Goal: Task Accomplishment & Management: Manage account settings

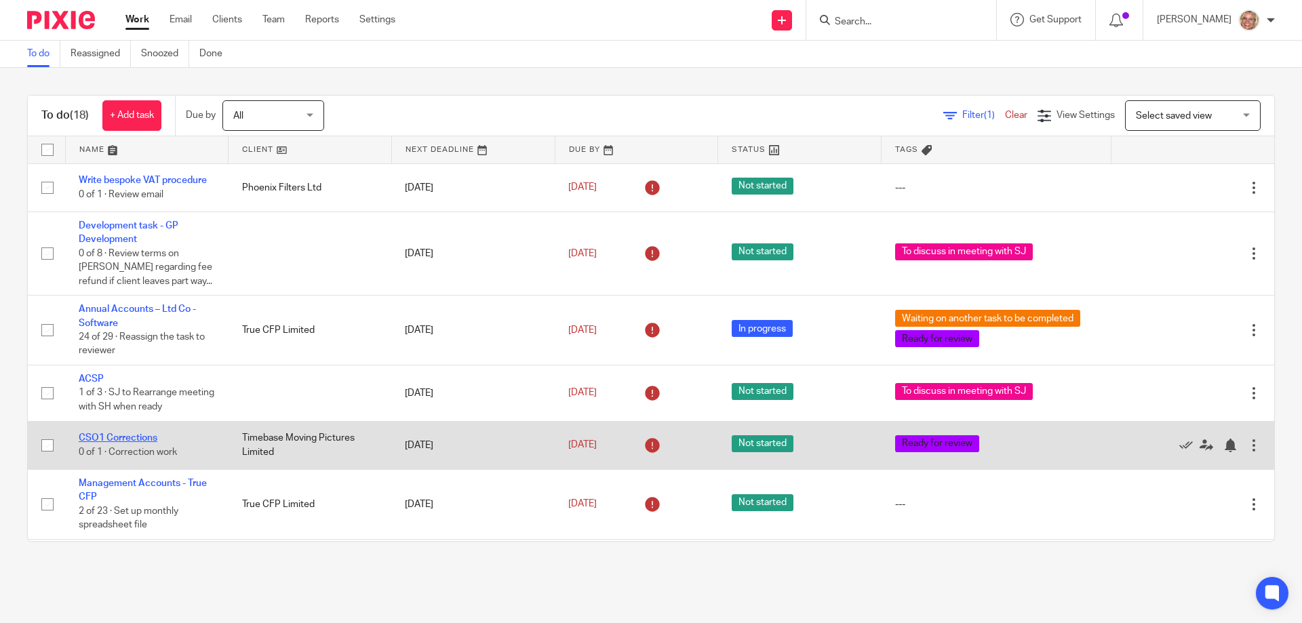
click at [134, 438] on link "CSO1 Corrections" at bounding box center [118, 437] width 79 height 9
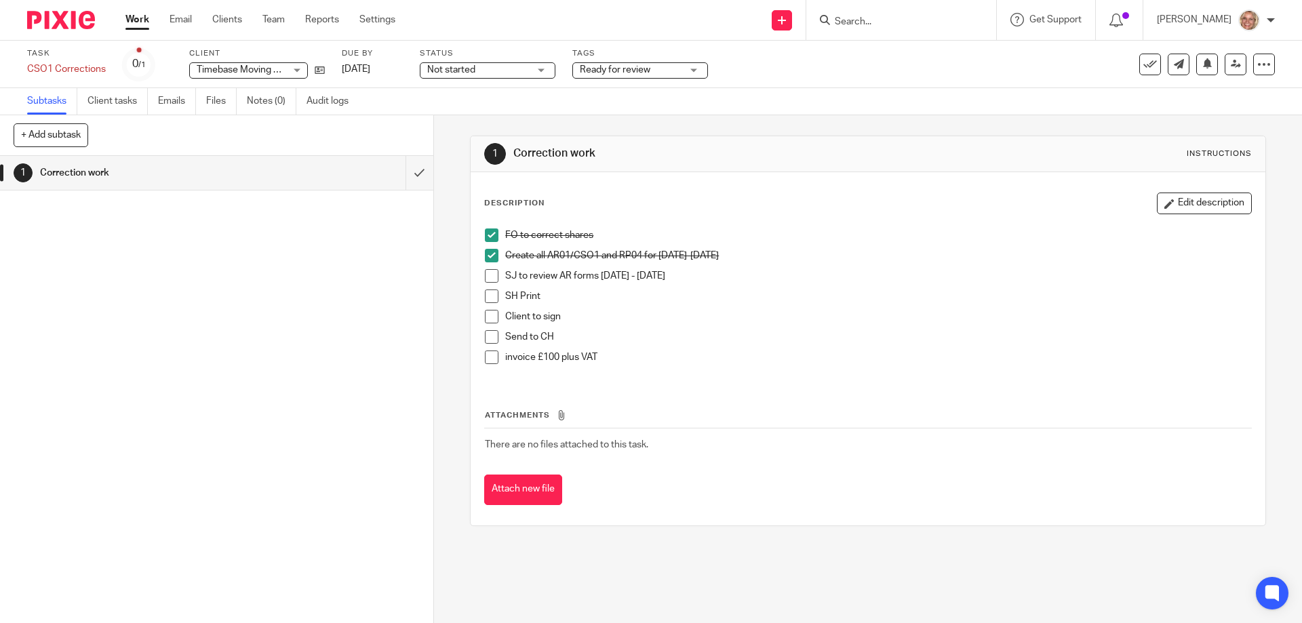
click at [493, 276] on span at bounding box center [492, 276] width 14 height 14
click at [486, 294] on span at bounding box center [492, 297] width 14 height 14
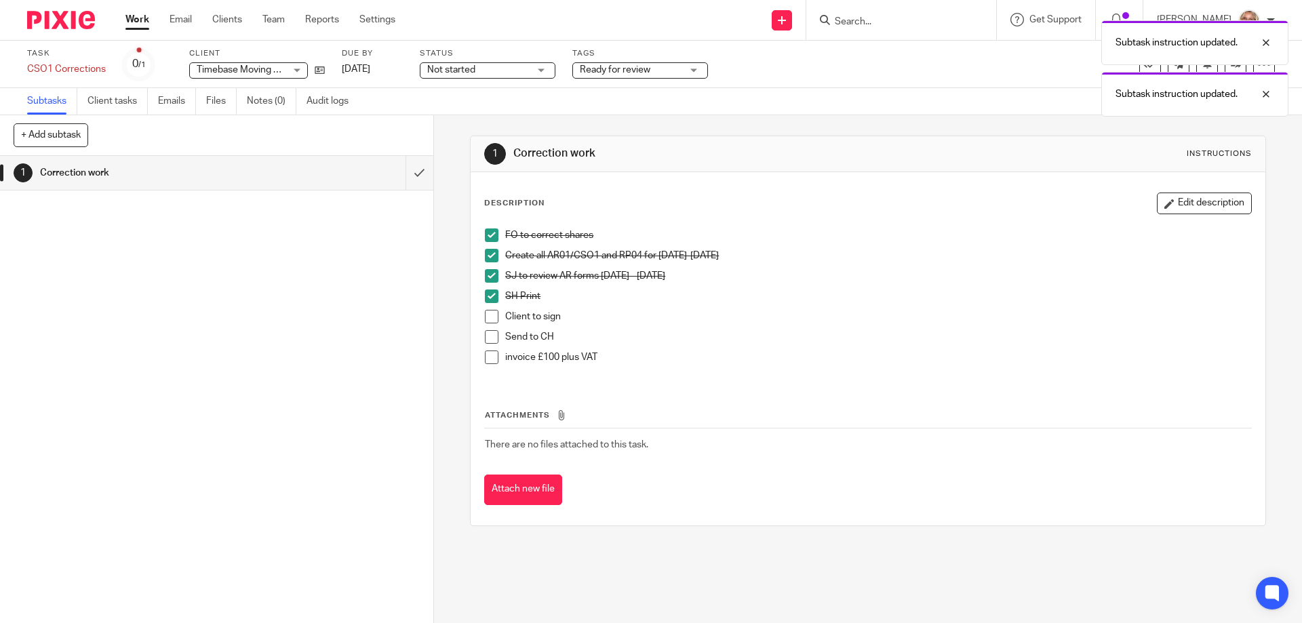
click at [486, 318] on span at bounding box center [492, 317] width 14 height 14
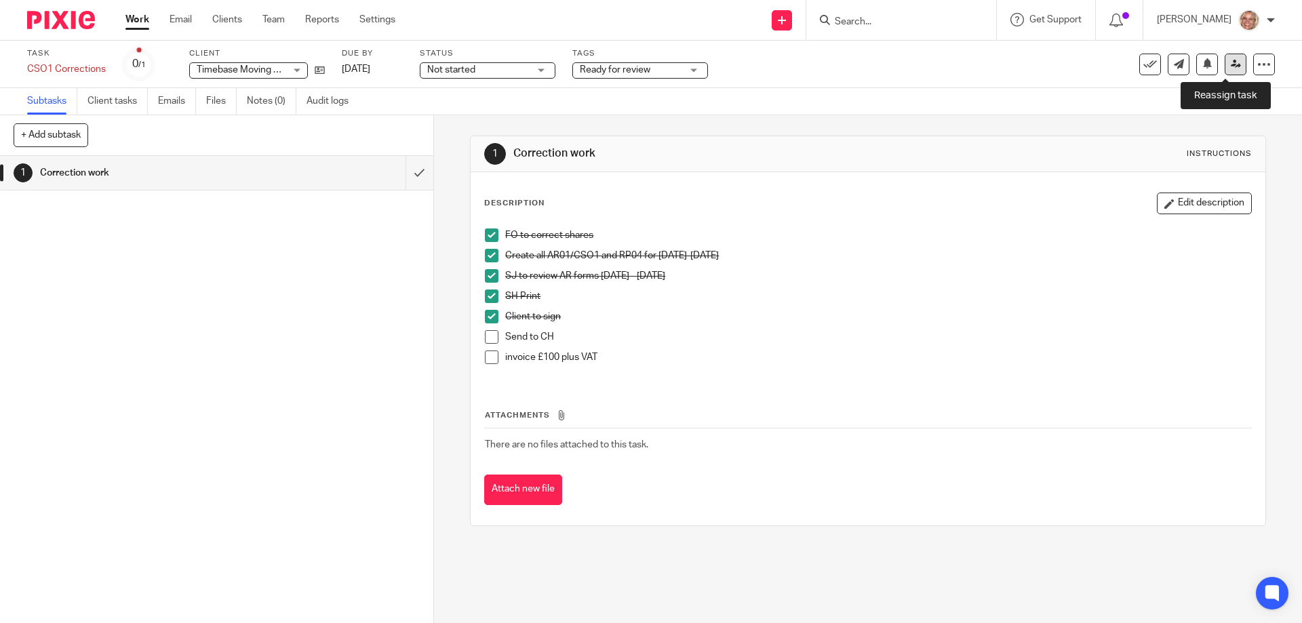
click at [1231, 63] on icon at bounding box center [1236, 64] width 10 height 10
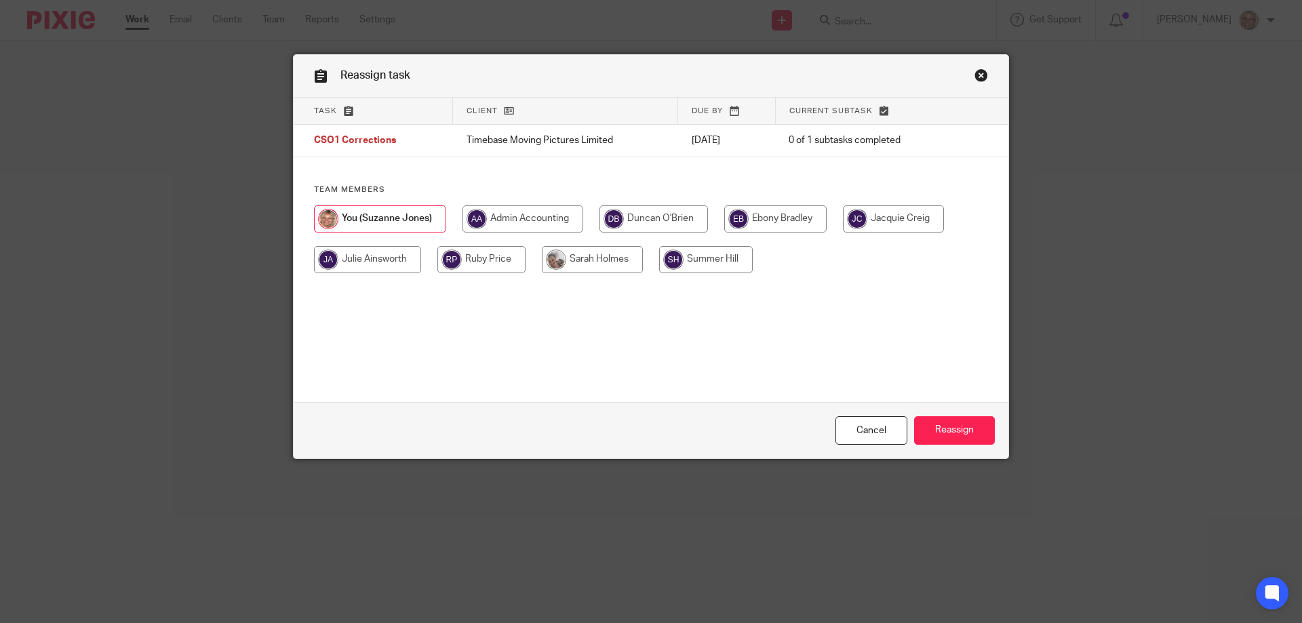
click at [624, 264] on input "radio" at bounding box center [592, 259] width 101 height 27
radio input "true"
click at [934, 418] on input "Reassign" at bounding box center [954, 430] width 81 height 29
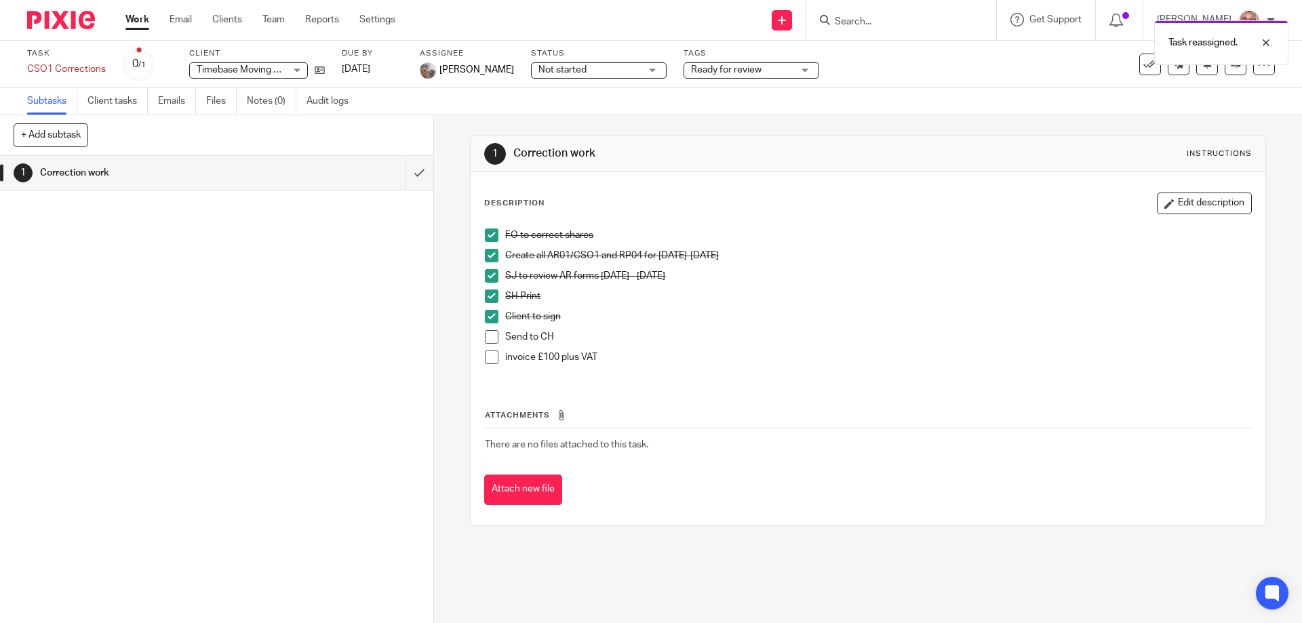
click at [142, 18] on link "Work" at bounding box center [137, 20] width 24 height 14
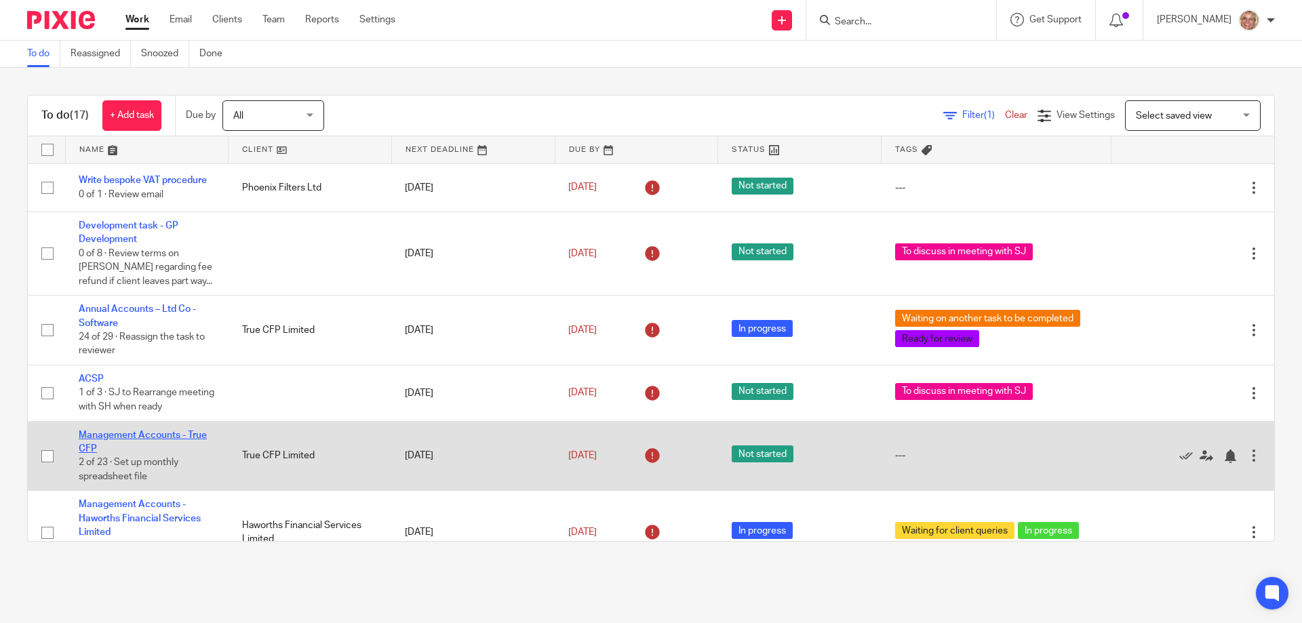
click at [160, 437] on link "Management Accounts - True CFP" at bounding box center [143, 442] width 128 height 23
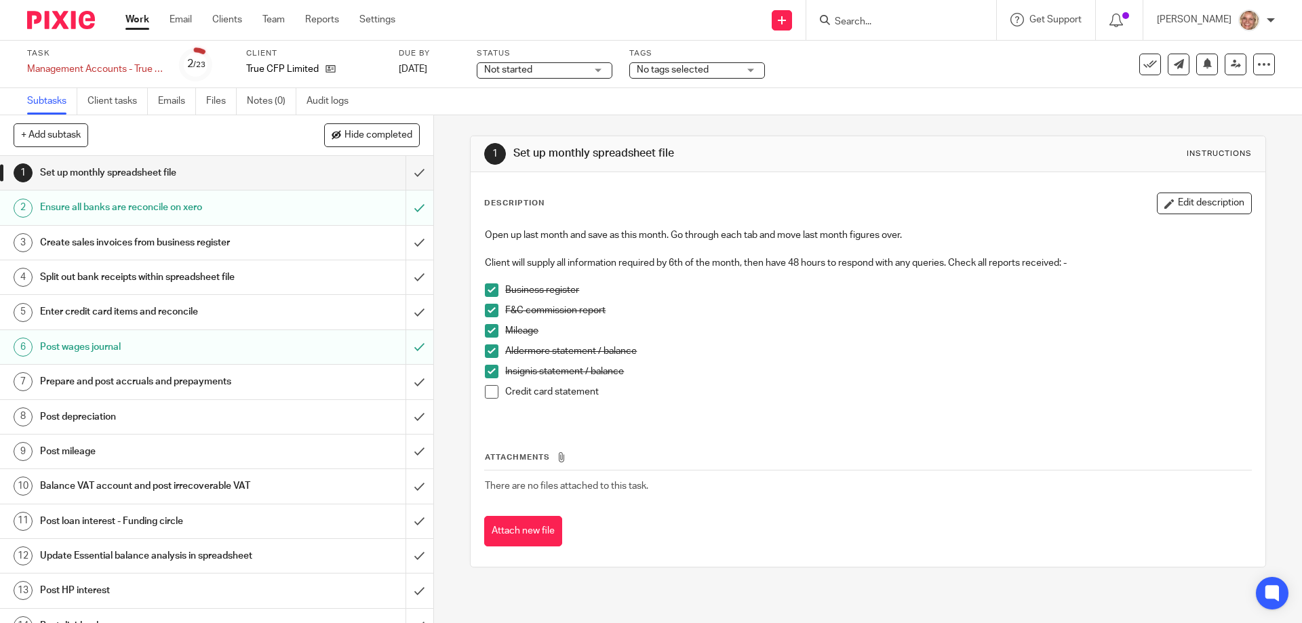
click at [218, 243] on h1 "Create sales invoices from business register" at bounding box center [157, 243] width 235 height 20
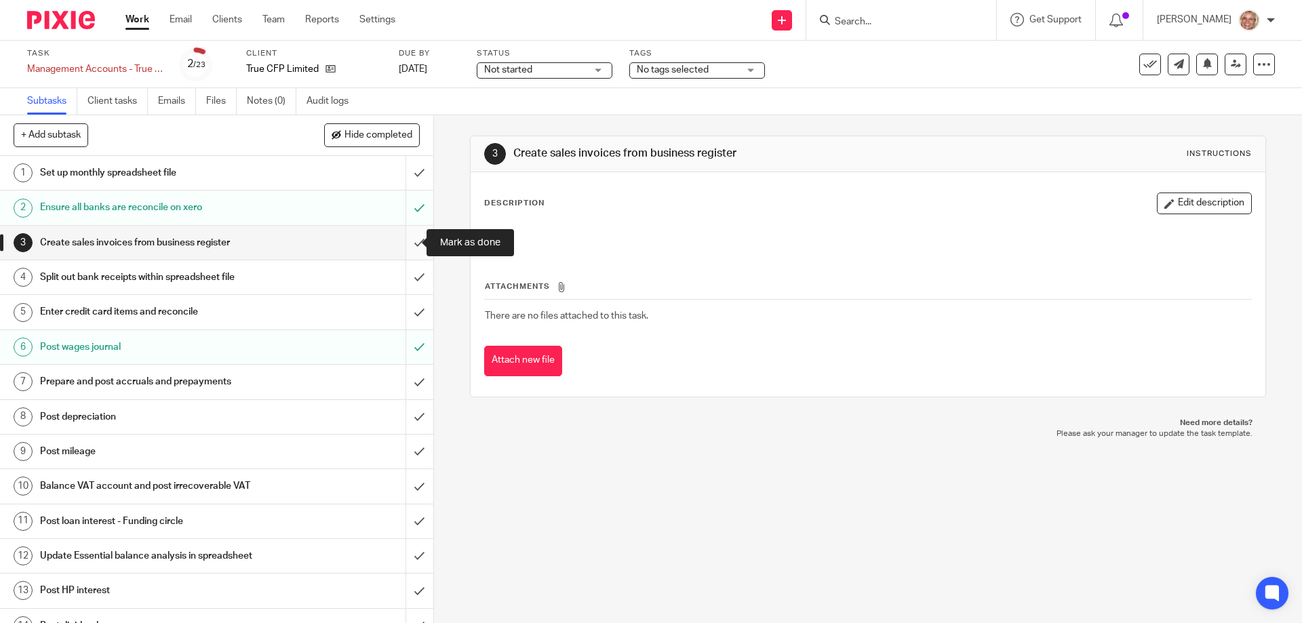
click at [405, 241] on input "submit" at bounding box center [216, 243] width 433 height 34
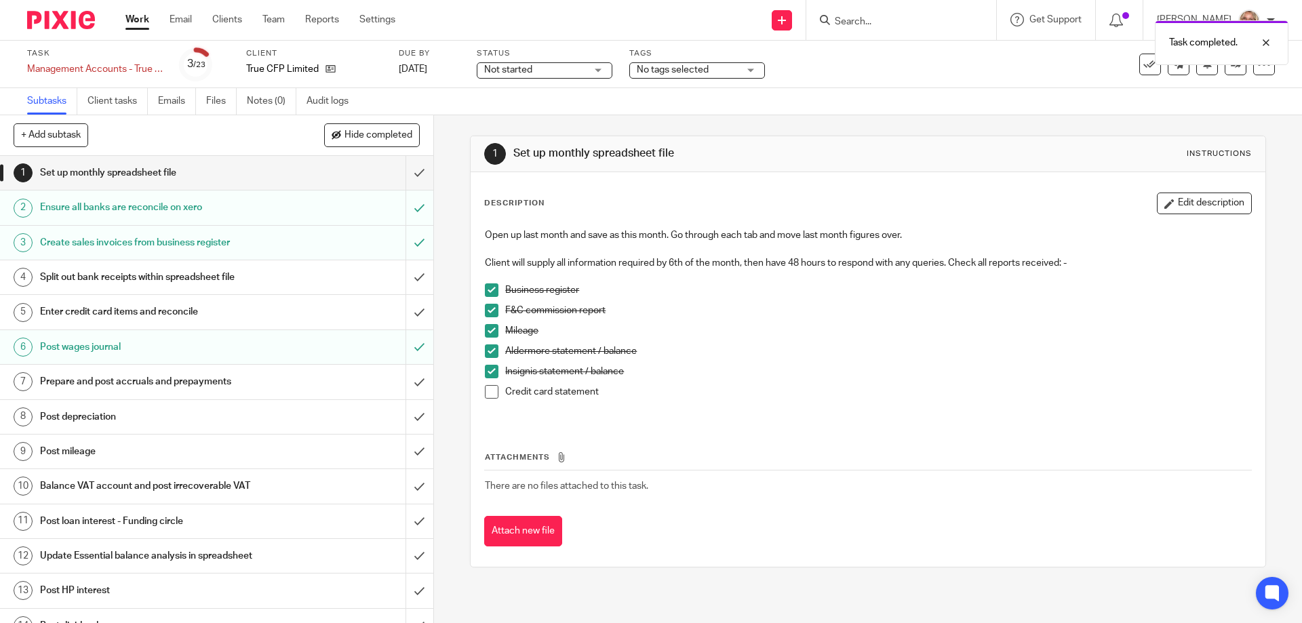
click at [306, 277] on div "Split out bank receipts within spreadsheet file" at bounding box center [216, 277] width 352 height 20
